Goal: Navigation & Orientation: Go to known website

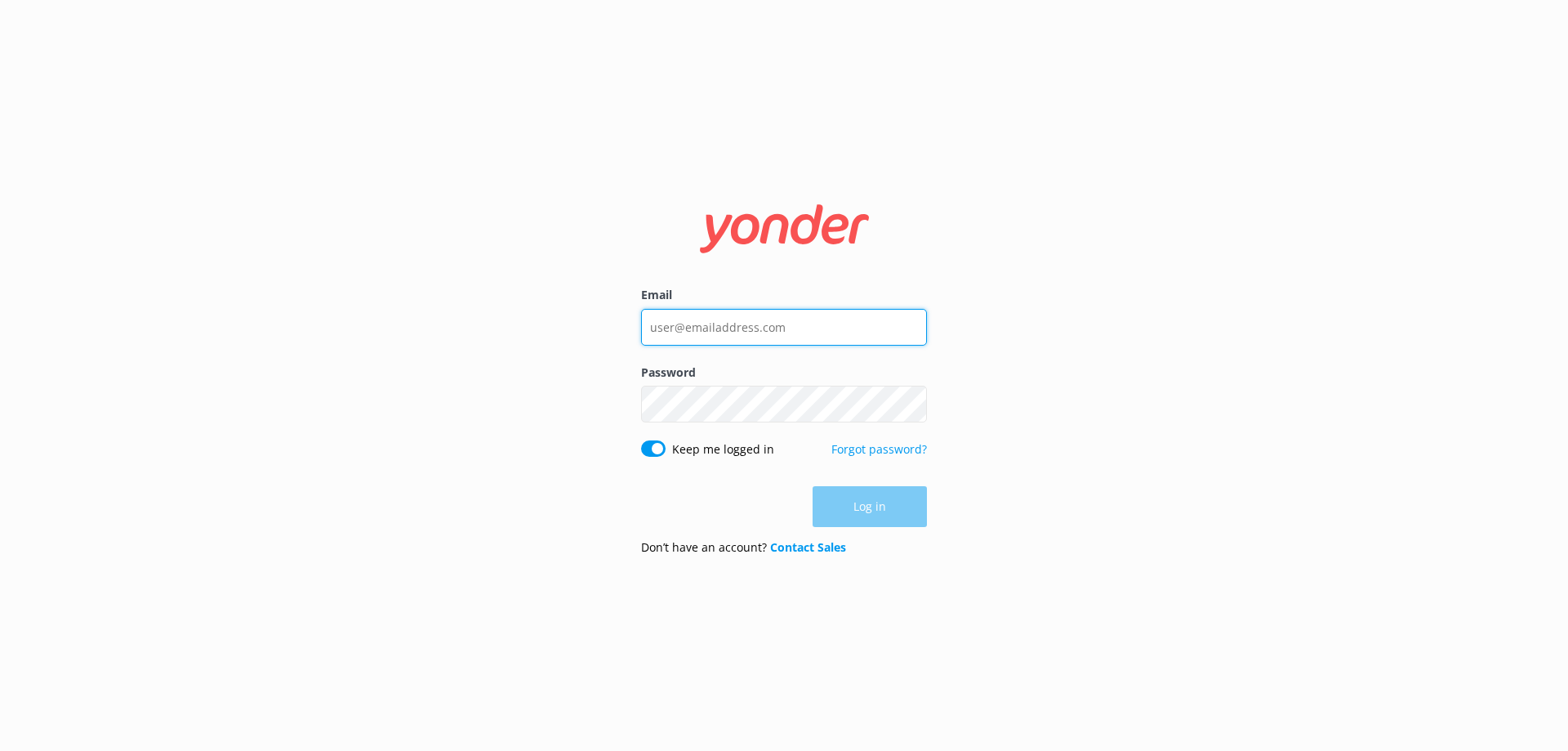
type input "[EMAIL_ADDRESS][DOMAIN_NAME]"
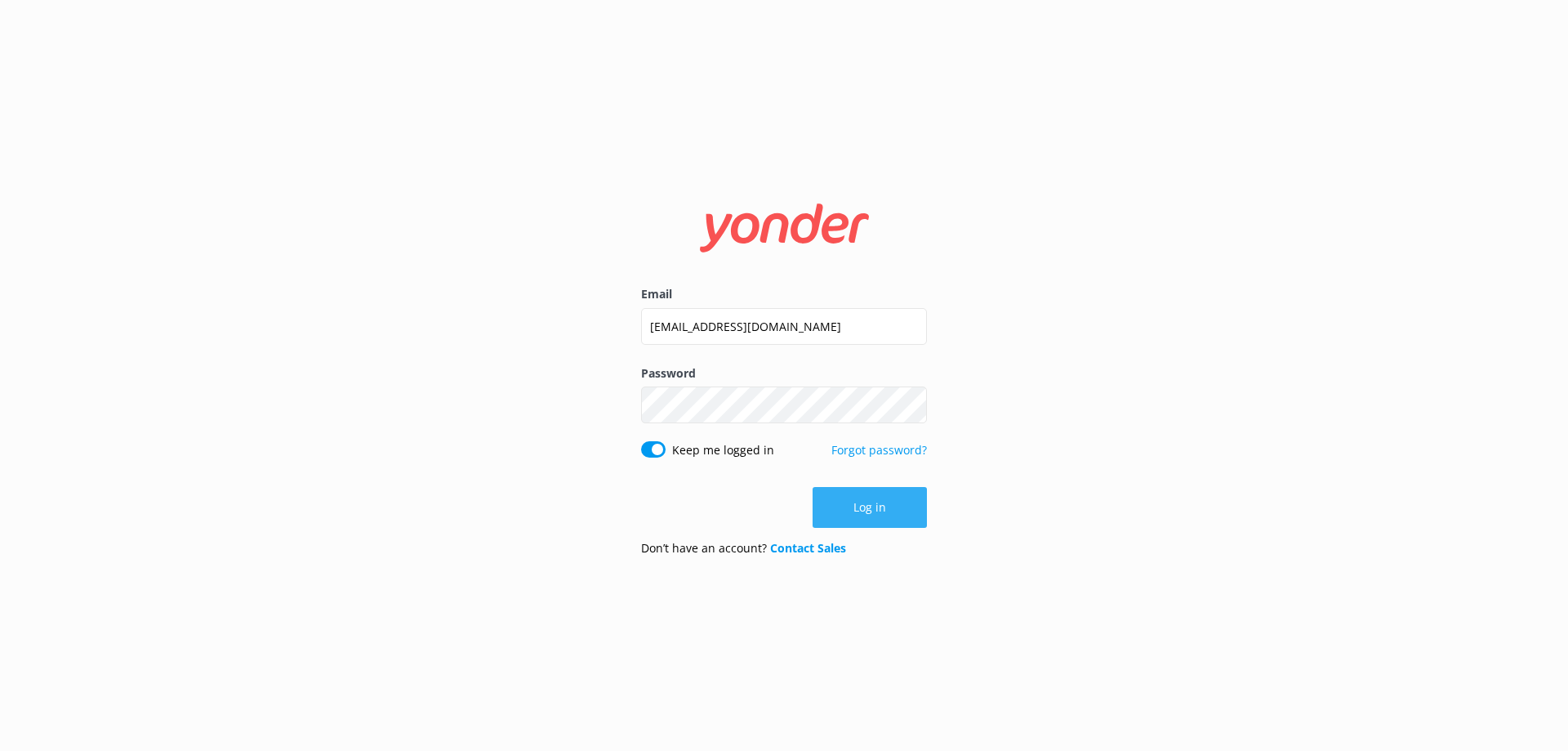
click at [869, 512] on button "Log in" at bounding box center [869, 507] width 114 height 41
